Goal: Task Accomplishment & Management: Manage account settings

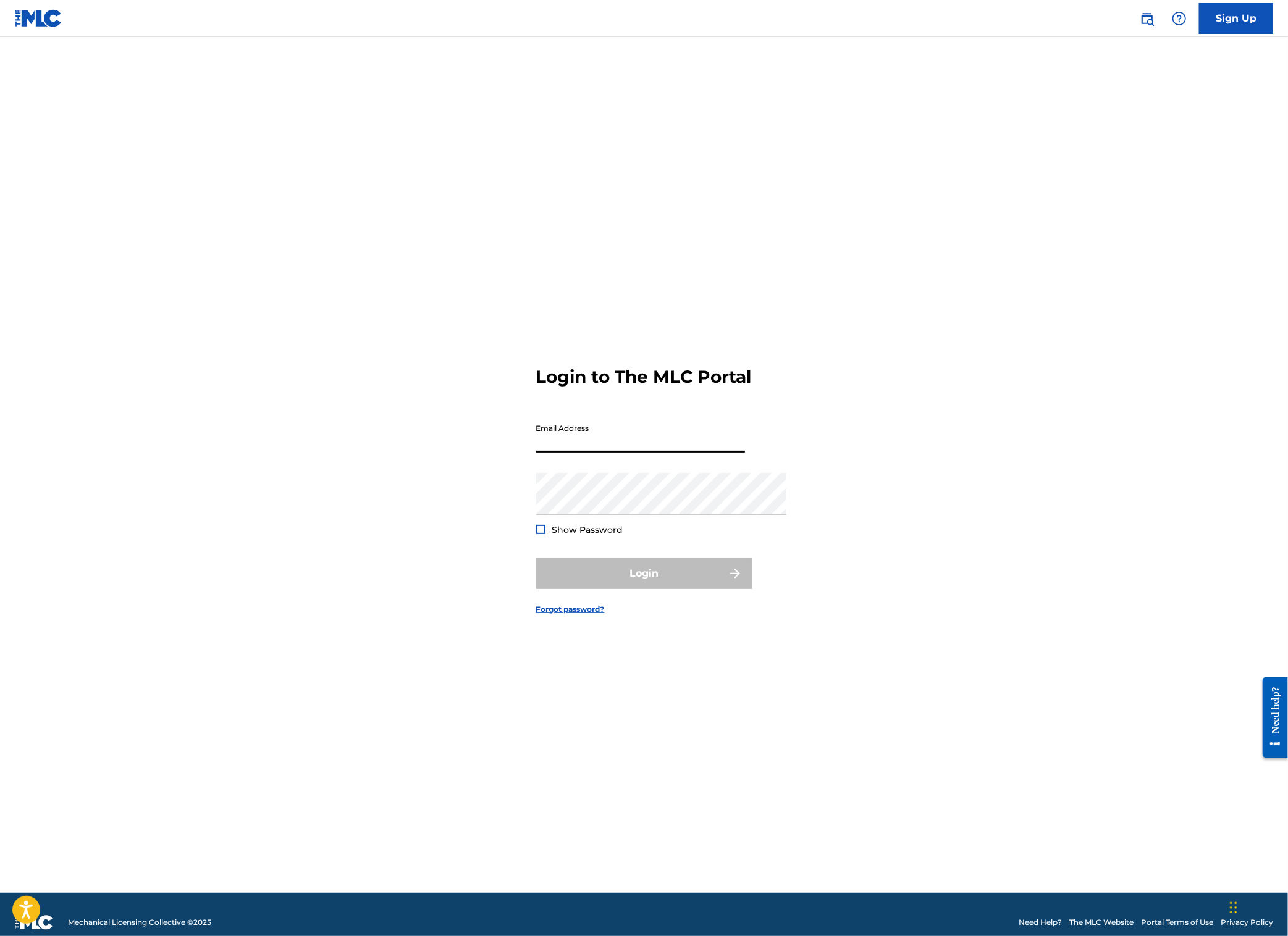
type input "[PERSON_NAME][EMAIL_ADDRESS][DOMAIN_NAME]"
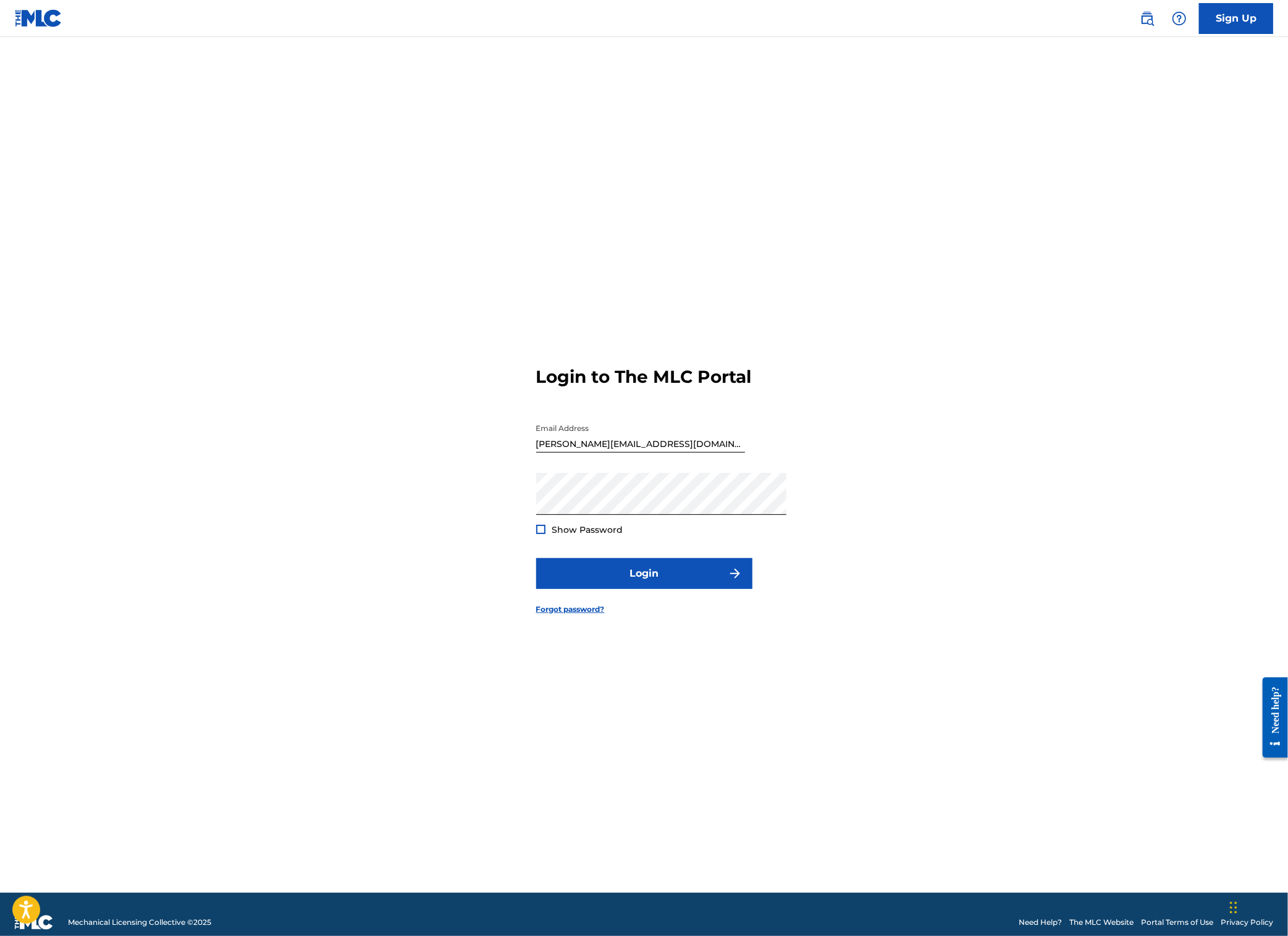
click at [688, 573] on form "Login to The MLC Portal Email Address [EMAIL_ADDRESS][DOMAIN_NAME] Password Sho…" at bounding box center [644, 480] width 216 height 825
click at [687, 585] on button "Login" at bounding box center [644, 573] width 216 height 31
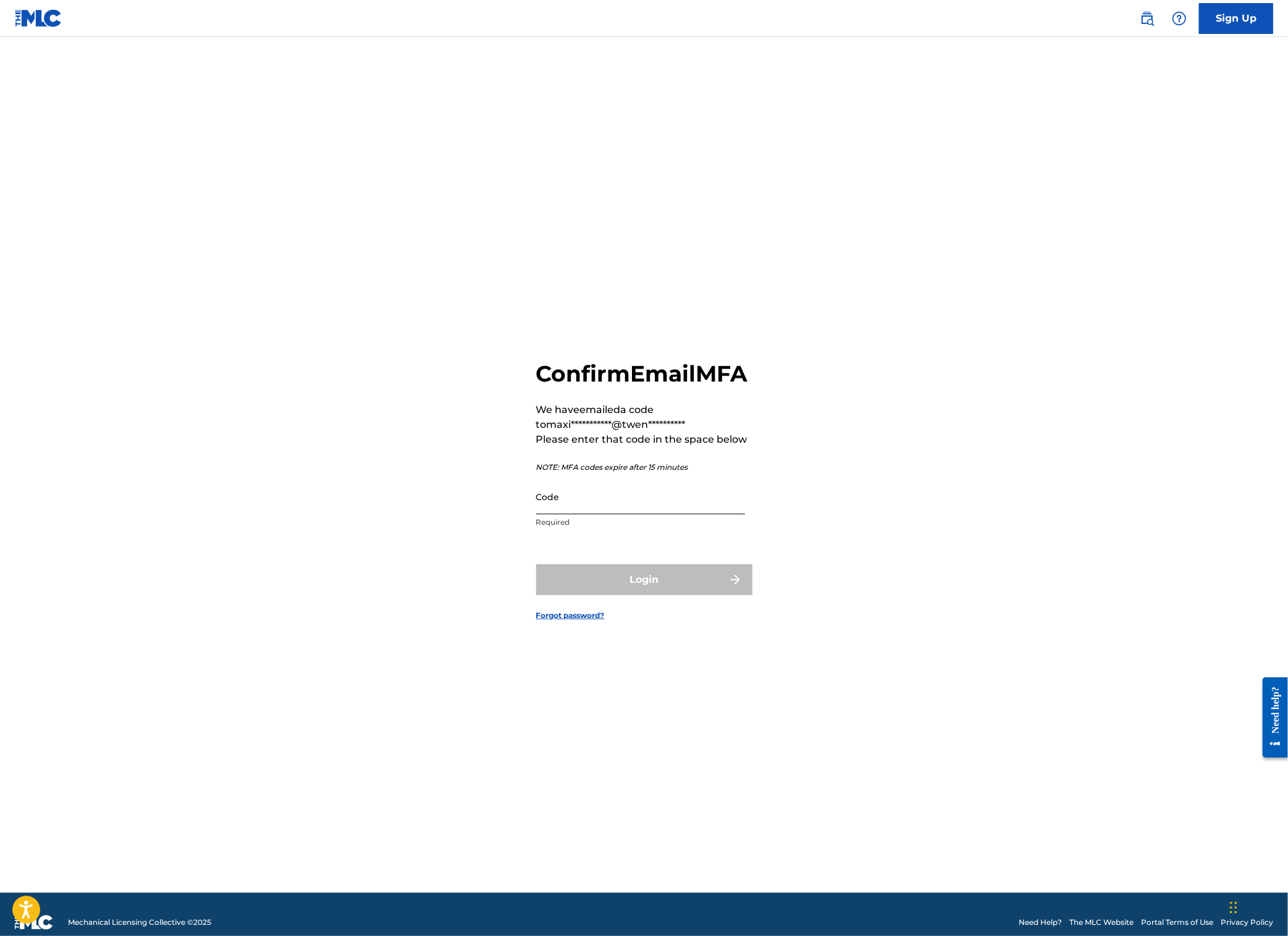
click at [702, 515] on input "Code" at bounding box center [641, 497] width 209 height 35
paste input "277837"
type input "277837"
click at [687, 596] on button "Login" at bounding box center [644, 579] width 216 height 31
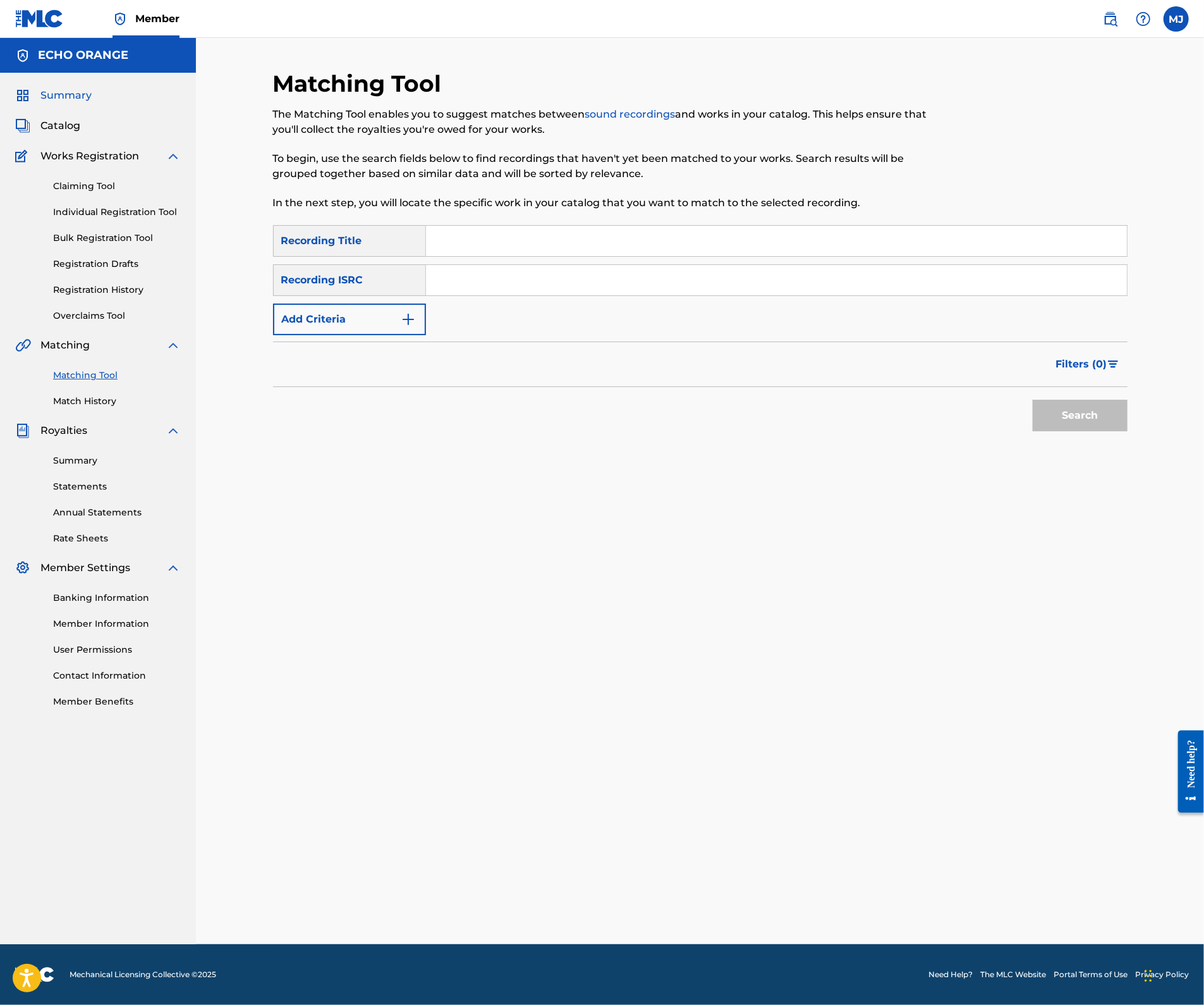
click at [53, 103] on span "Summary" at bounding box center [66, 95] width 52 height 15
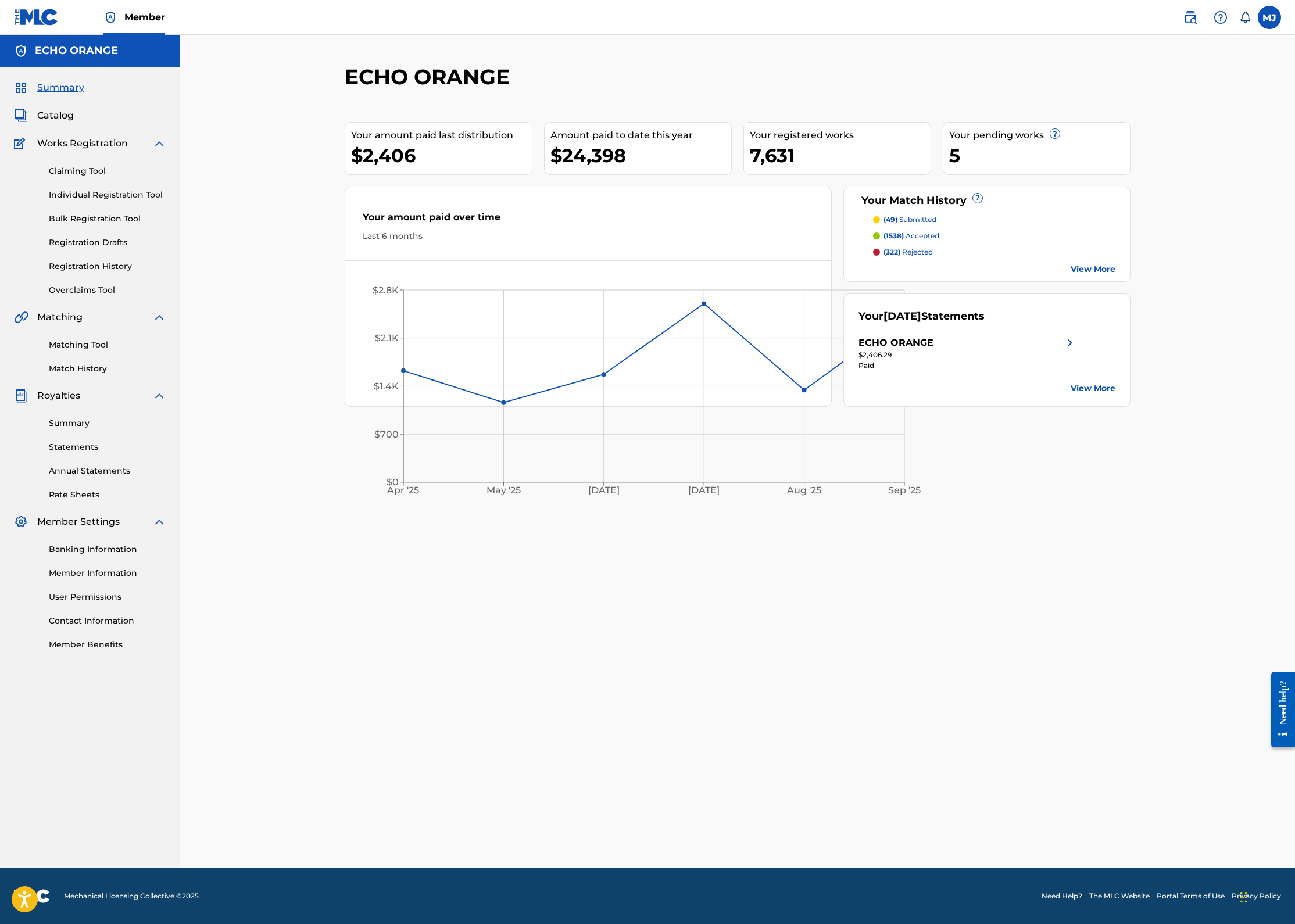
click at [50, 30] on link at bounding box center [36, 17] width 45 height 34
click at [398, 3] on nav "Member MJ MJ Maxime Jacquard maxime.jacquard@twenymusic.com Notification Prefer…" at bounding box center [648, 18] width 1295 height 35
